Goal: Task Accomplishment & Management: Use online tool/utility

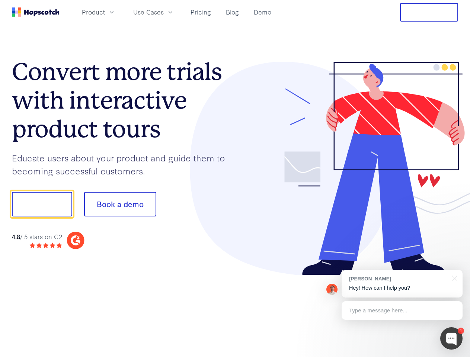
click at [235, 179] on div at bounding box center [346, 169] width 223 height 214
click at [105, 12] on span "Product" at bounding box center [93, 11] width 23 height 9
click at [164, 12] on span "Use Cases" at bounding box center [148, 11] width 31 height 9
click at [429, 12] on button "Free Trial" at bounding box center [429, 12] width 58 height 19
click at [42, 204] on button "Show me!" at bounding box center [42, 204] width 60 height 25
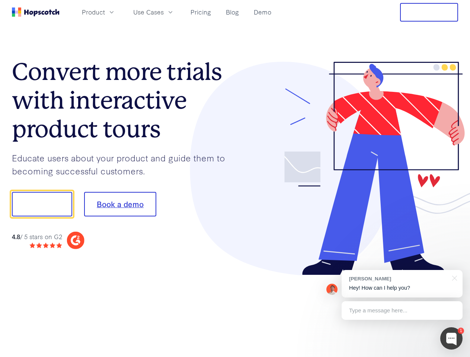
click at [120, 204] on button "Book a demo" at bounding box center [120, 204] width 72 height 25
click at [452, 339] on div at bounding box center [451, 339] width 22 height 22
click at [402, 284] on div "[PERSON_NAME] Hey! How can I help you?" at bounding box center [402, 284] width 121 height 28
click at [453, 278] on div at bounding box center [453, 277] width 19 height 15
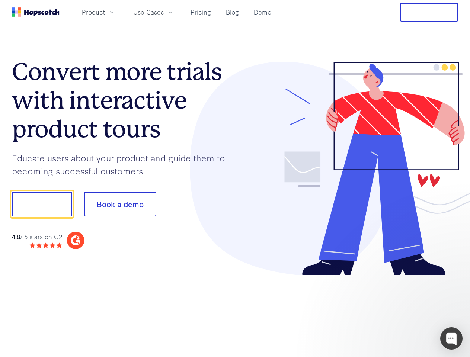
click at [402, 311] on div at bounding box center [393, 203] width 140 height 248
